Goal: Transaction & Acquisition: Purchase product/service

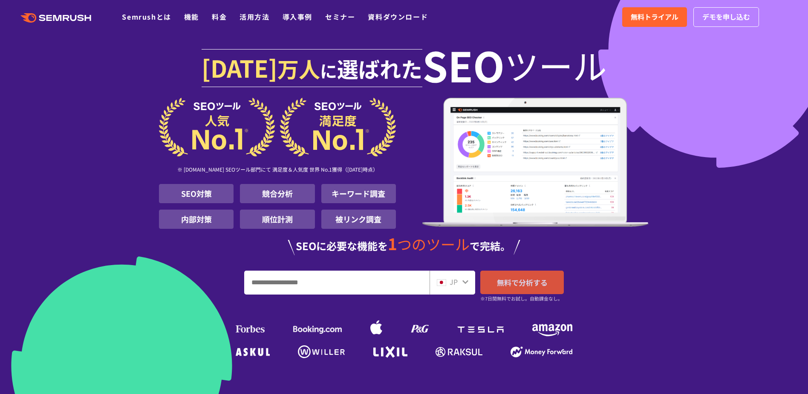
click at [517, 278] on span "無料で分析する" at bounding box center [522, 282] width 51 height 11
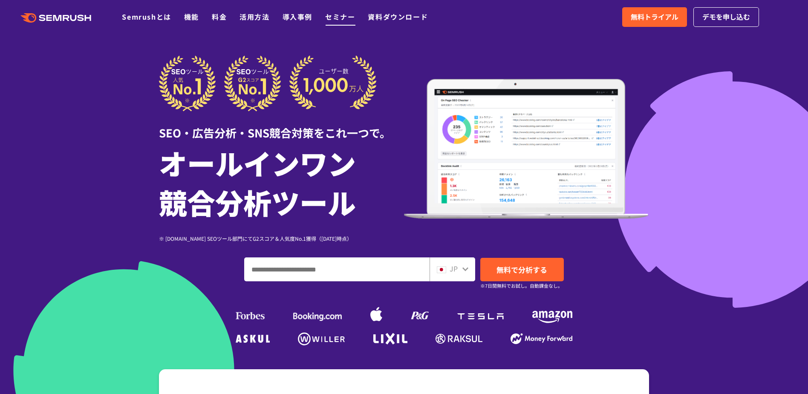
click at [335, 20] on link "セミナー" at bounding box center [340, 17] width 30 height 10
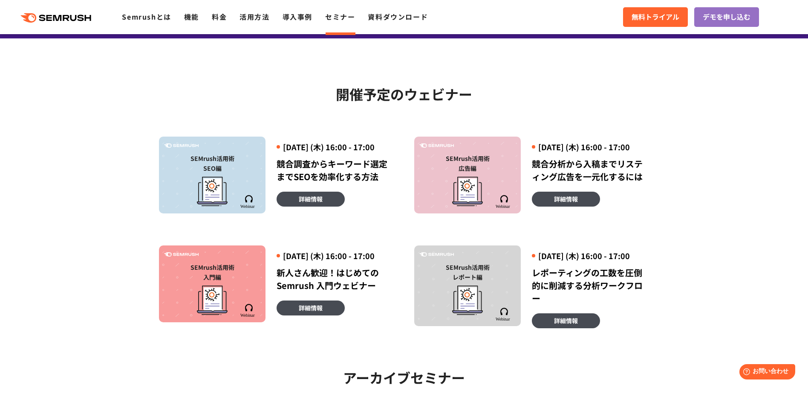
scroll to position [148, 0]
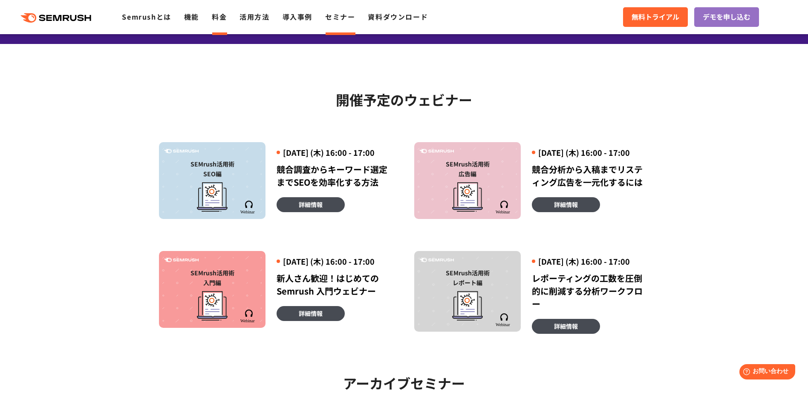
click at [212, 14] on link "料金" at bounding box center [219, 17] width 15 height 10
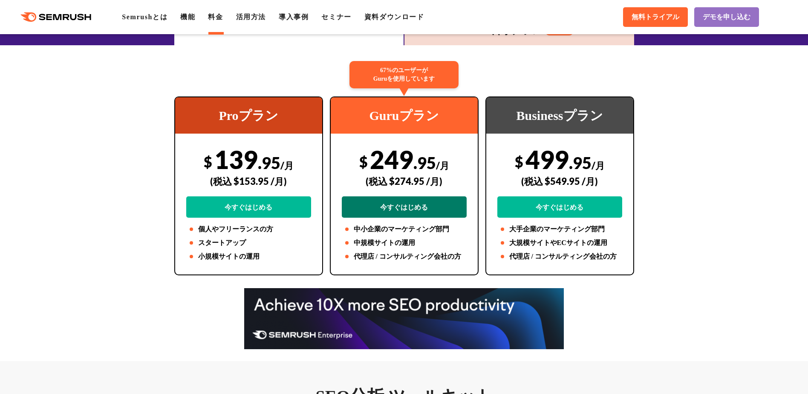
scroll to position [154, 0]
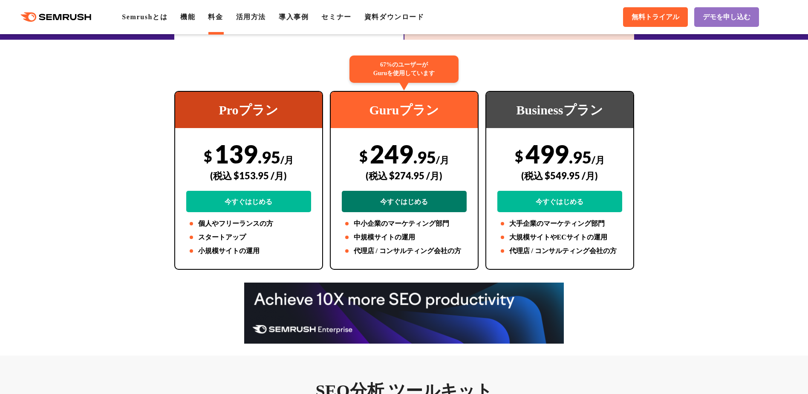
click at [413, 200] on link "今すぐはじめる" at bounding box center [404, 201] width 125 height 21
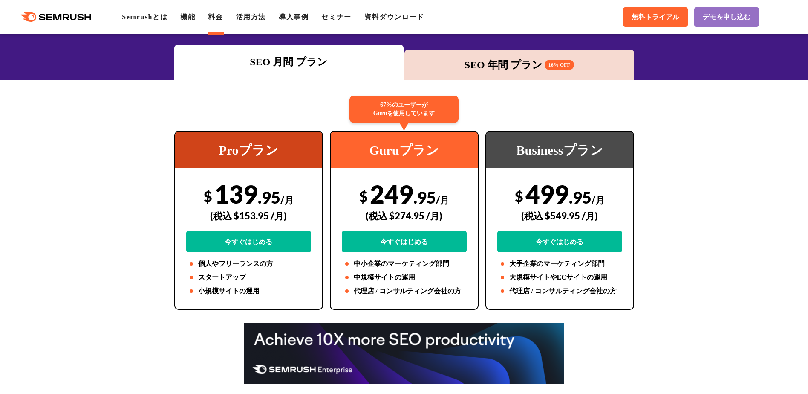
scroll to position [119, 0]
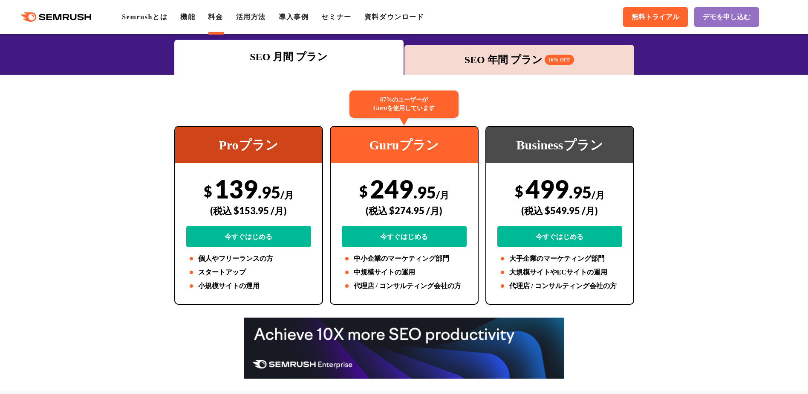
click at [508, 67] on div "SEO 年間 プラン 16% OFF" at bounding box center [520, 60] width 230 height 30
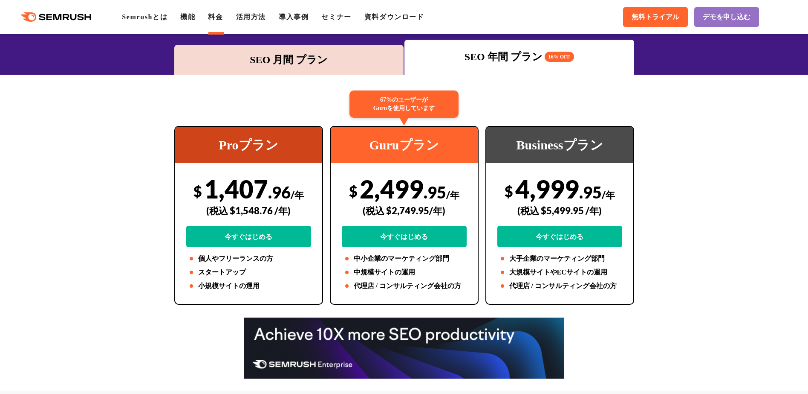
click at [359, 65] on div "SEO 月間 プラン" at bounding box center [289, 59] width 221 height 15
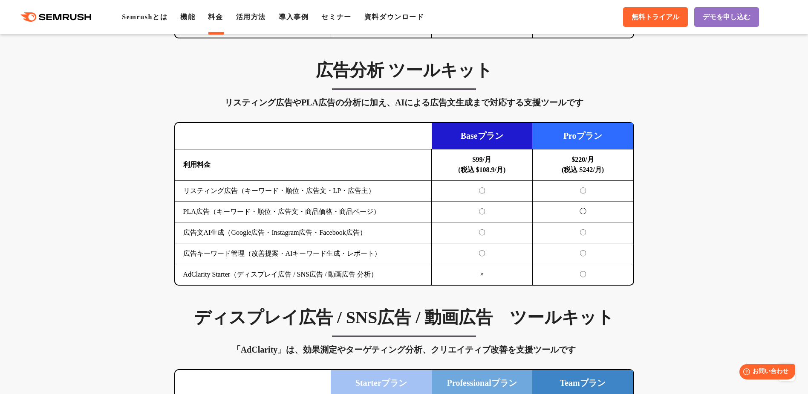
scroll to position [883, 0]
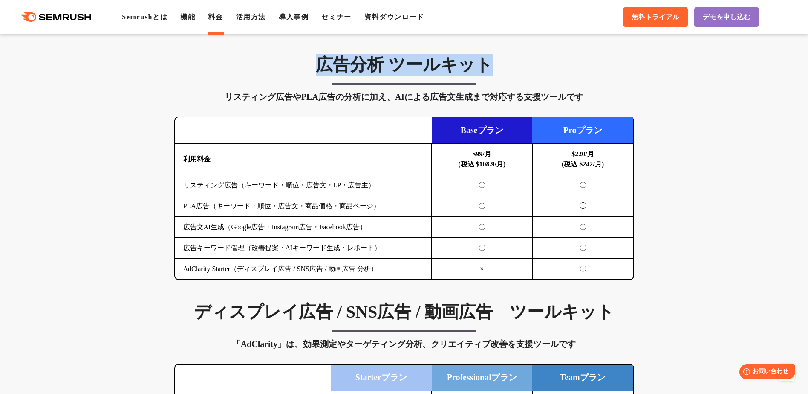
drag, startPoint x: 301, startPoint y: 69, endPoint x: 500, endPoint y: 70, distance: 199.1
click at [500, 70] on h3 "広告分析 ツールキット" at bounding box center [404, 64] width 460 height 21
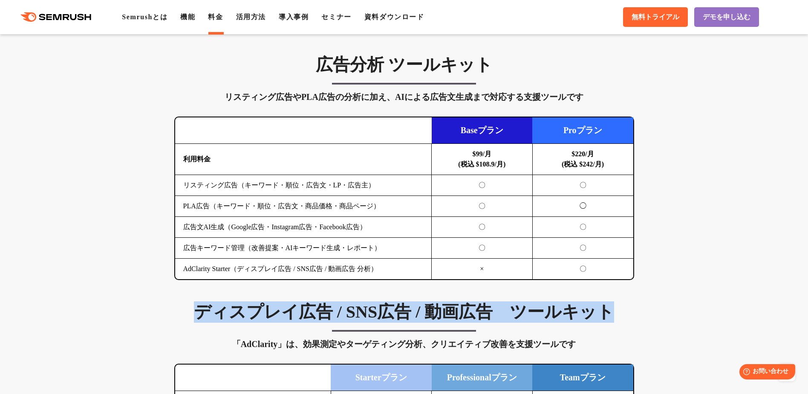
drag, startPoint x: 177, startPoint y: 315, endPoint x: 507, endPoint y: 231, distance: 339.8
click at [624, 318] on h3 "ディスプレイ広告 / SNS広告 / 動画広告　ツールキット" at bounding box center [404, 311] width 460 height 21
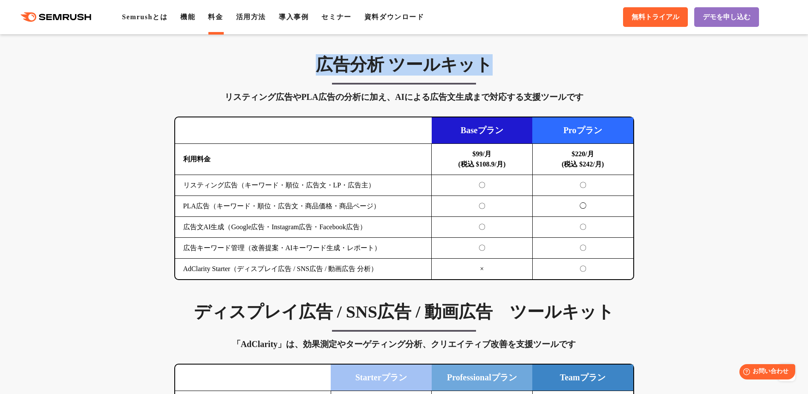
drag, startPoint x: 504, startPoint y: 59, endPoint x: 298, endPoint y: 59, distance: 206.4
click at [298, 59] on h3 "広告分析 ツールキット" at bounding box center [404, 64] width 460 height 21
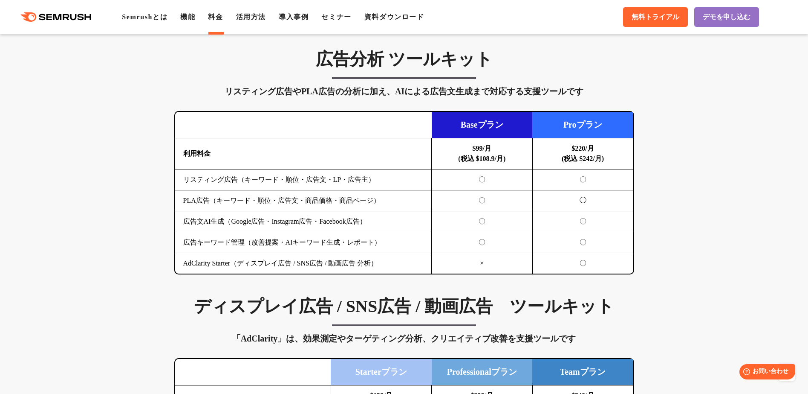
click at [575, 108] on div "広告分析 ツールキット リスティング広告やPLA広告の分析に加え、AIによる広告文生成まで対応する支援ツールです 横にスワイプしてください Baseプラン P…" at bounding box center [404, 162] width 477 height 226
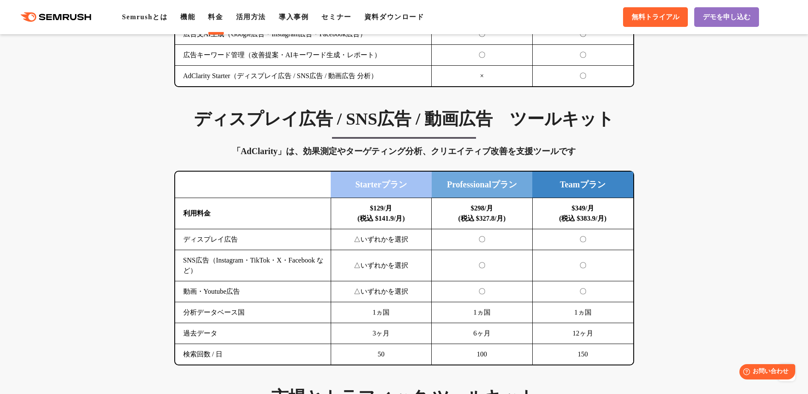
scroll to position [1048, 0]
